Goal: Transaction & Acquisition: Purchase product/service

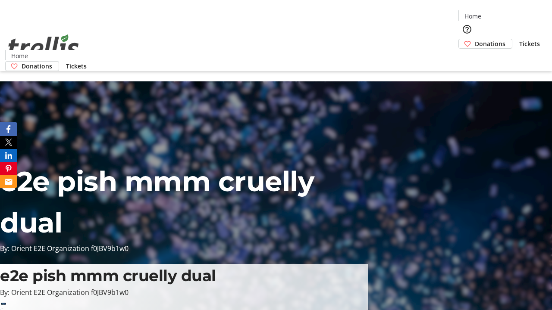
click at [475, 39] on span "Donations" at bounding box center [490, 43] width 31 height 9
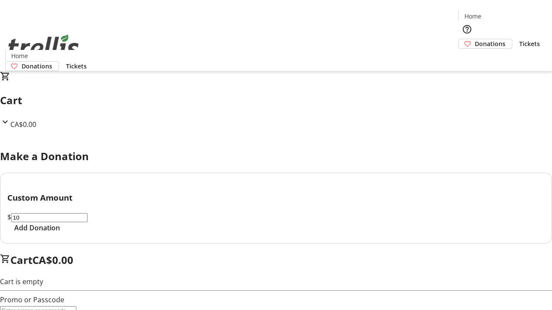
click at [60, 233] on span "Add Donation" at bounding box center [37, 228] width 46 height 10
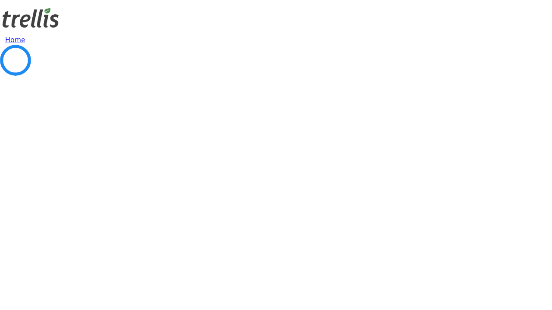
select select "CA"
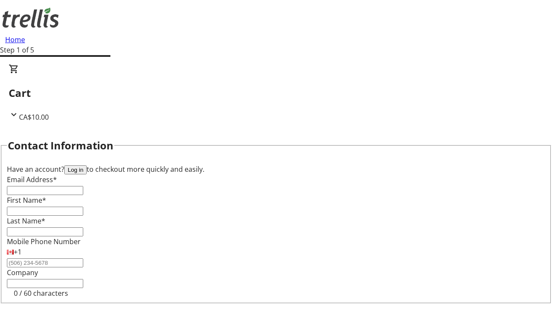
click at [87, 166] on button "Log in" at bounding box center [75, 170] width 22 height 9
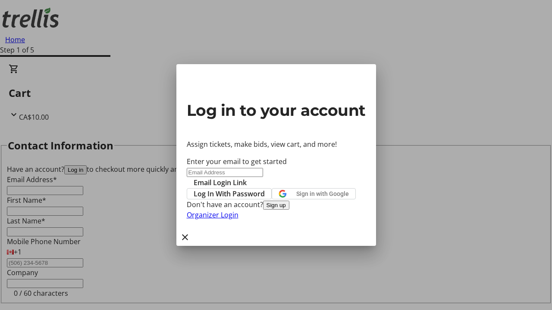
click at [265, 189] on span "Log In With Password" at bounding box center [229, 194] width 71 height 10
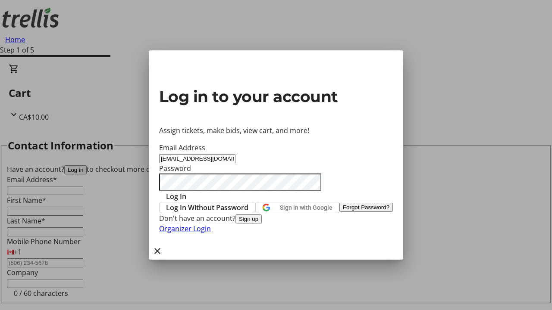
type input "[EMAIL_ADDRESS][DOMAIN_NAME]"
click at [186, 191] on span "Log In" at bounding box center [176, 196] width 20 height 10
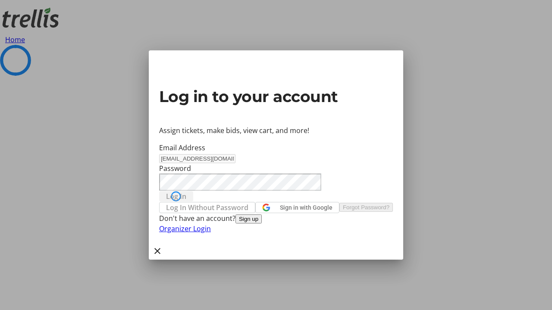
select select "CA"
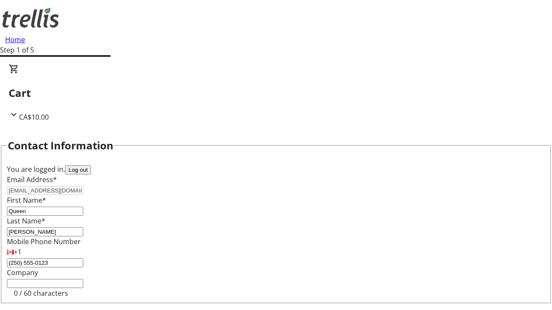
type input "[STREET_ADDRESS][PERSON_NAME]"
type input "Kelowna"
select select "BC"
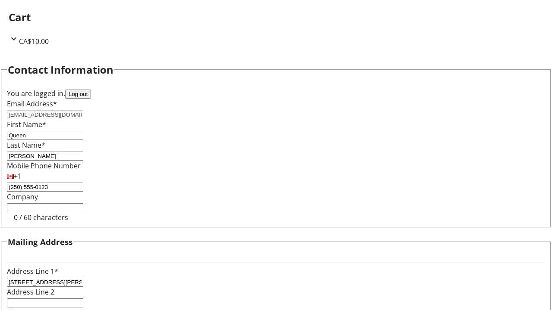
type input "Kelowna"
type input "V1Y 0C2"
